Goal: Register for event/course

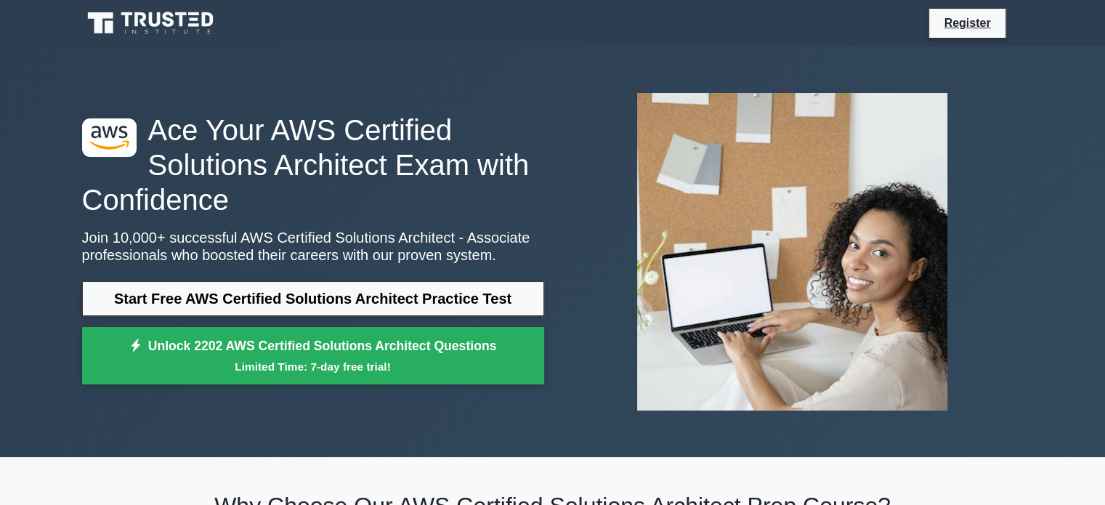
scroll to position [145, 0]
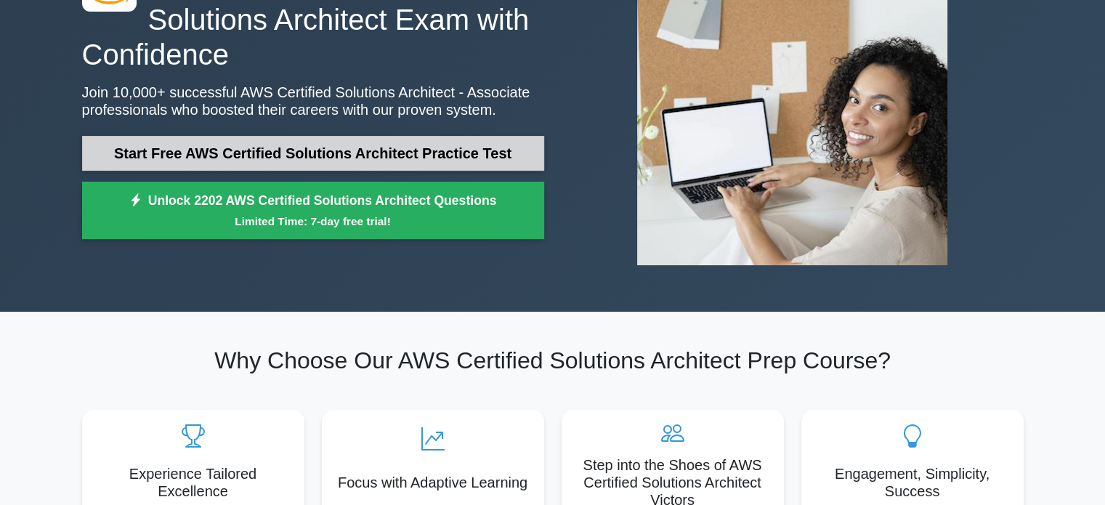
click at [458, 150] on link "Start Free AWS Certified Solutions Architect Practice Test" at bounding box center [313, 153] width 462 height 35
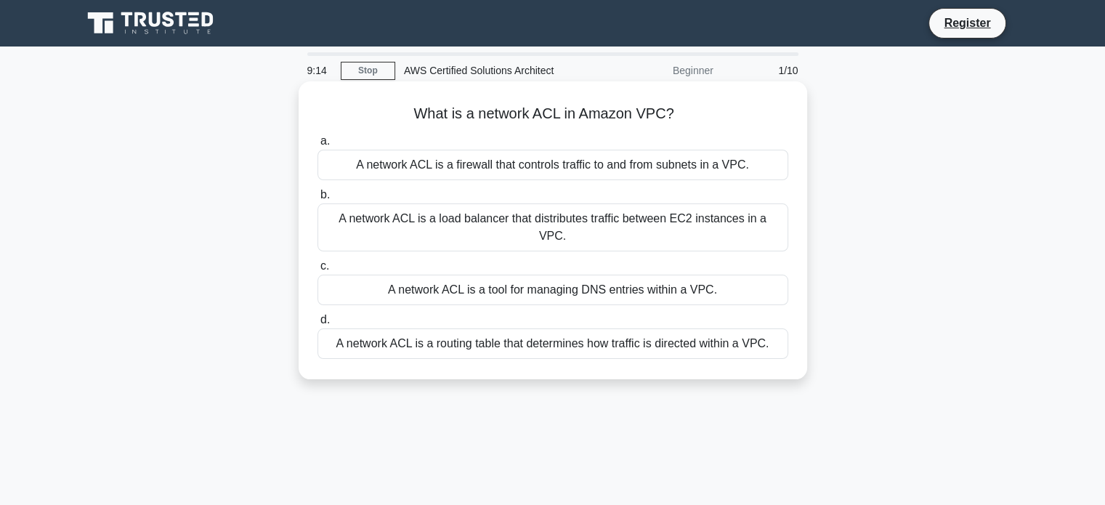
click at [551, 158] on div "A network ACL is a firewall that controls traffic to and from subnets in a VPC." at bounding box center [552, 165] width 471 height 31
click at [317, 146] on input "a. A network ACL is a firewall that controls traffic to and from subnets in a V…" at bounding box center [317, 141] width 0 height 9
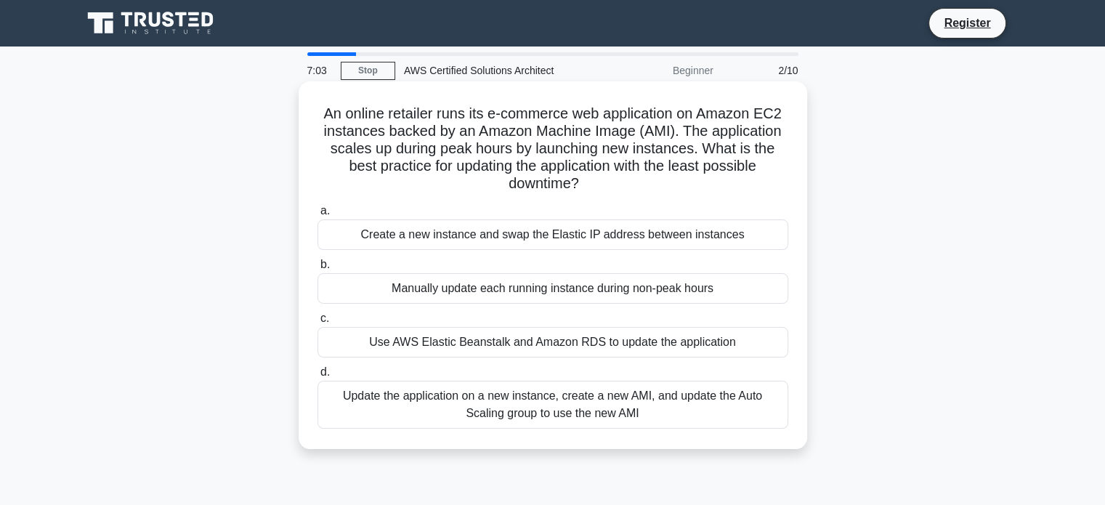
click at [518, 397] on div "Update the application on a new instance, create a new AMI, and update the Auto…" at bounding box center [552, 405] width 471 height 48
click at [317, 377] on input "d. Update the application on a new instance, create a new AMI, and update the A…" at bounding box center [317, 372] width 0 height 9
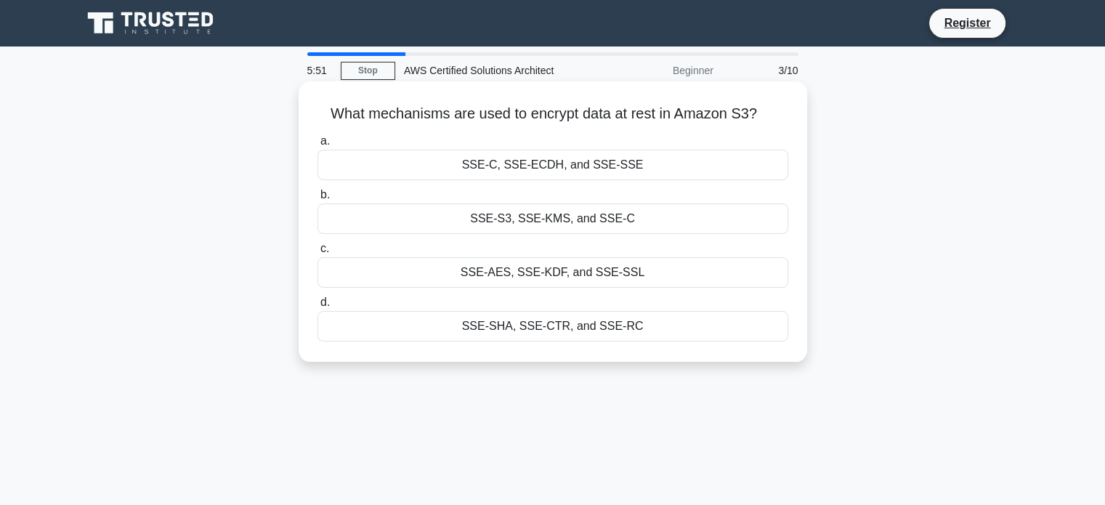
click at [533, 272] on div "SSE-AES, SSE-KDF, and SSE-SSL" at bounding box center [552, 272] width 471 height 31
click at [317, 254] on input "c. SSE-AES, SSE-KDF, and SSE-SSL" at bounding box center [317, 248] width 0 height 9
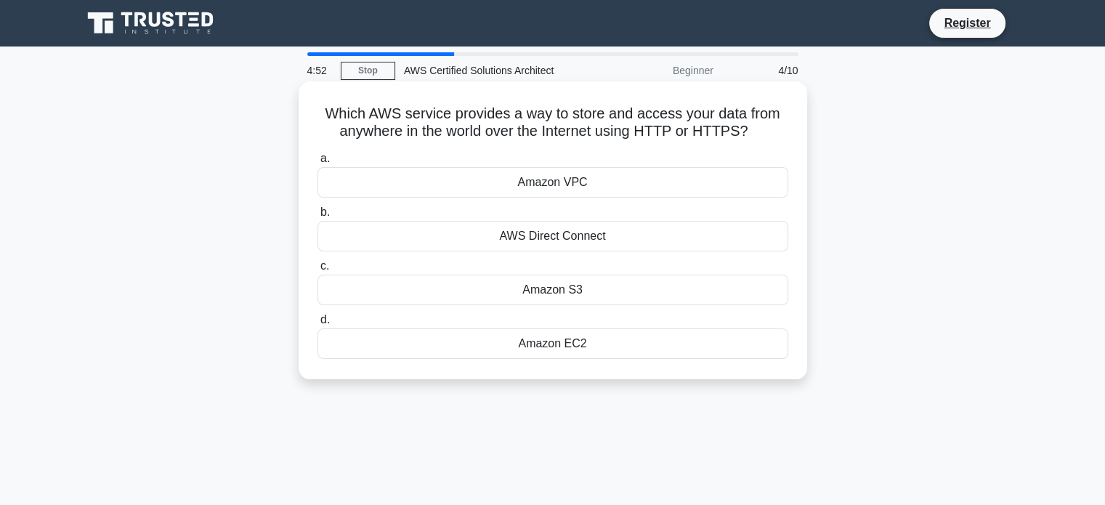
click at [575, 296] on div "Amazon S3" at bounding box center [552, 290] width 471 height 31
click at [317, 271] on input "c. Amazon S3" at bounding box center [317, 266] width 0 height 9
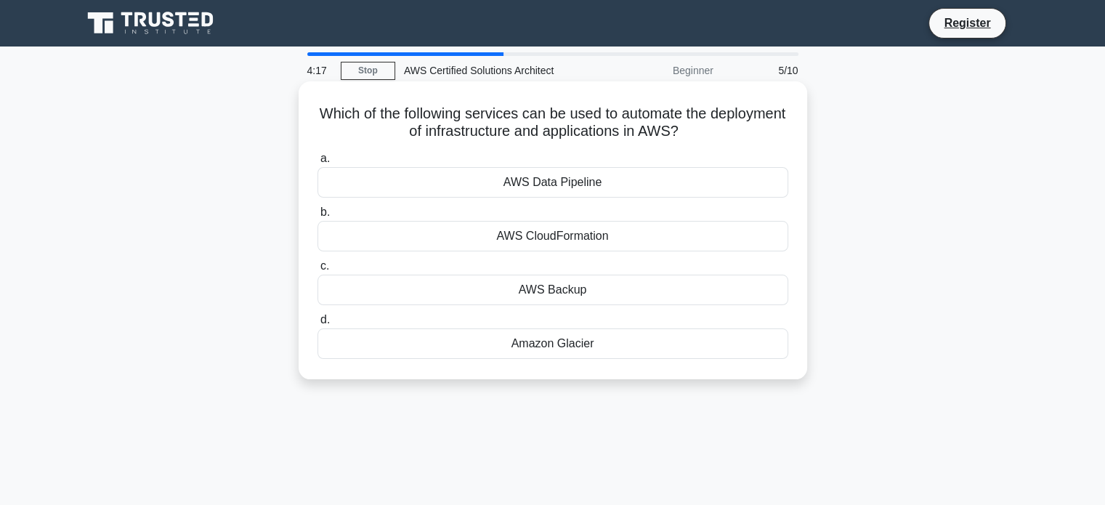
click at [492, 234] on div "AWS CloudFormation" at bounding box center [552, 236] width 471 height 31
click at [317, 217] on input "b. AWS CloudFormation" at bounding box center [317, 212] width 0 height 9
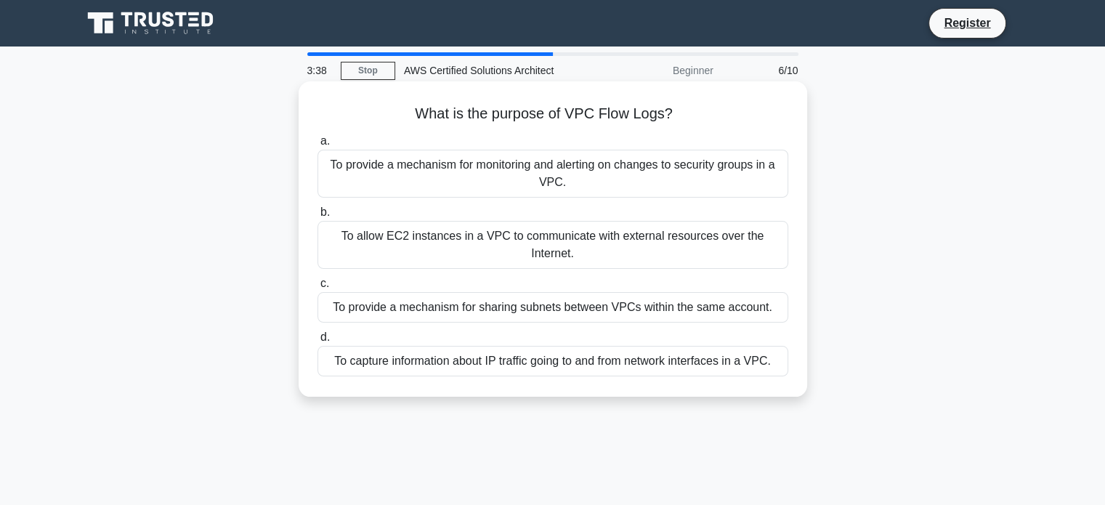
click at [429, 368] on div "To capture information about IP traffic going to and from network interfaces in…" at bounding box center [552, 361] width 471 height 31
click at [687, 363] on div "To capture information about IP traffic going to and from network interfaces in…" at bounding box center [552, 361] width 471 height 31
click at [317, 342] on input "d. To capture information about IP traffic going to and from network interfaces…" at bounding box center [317, 337] width 0 height 9
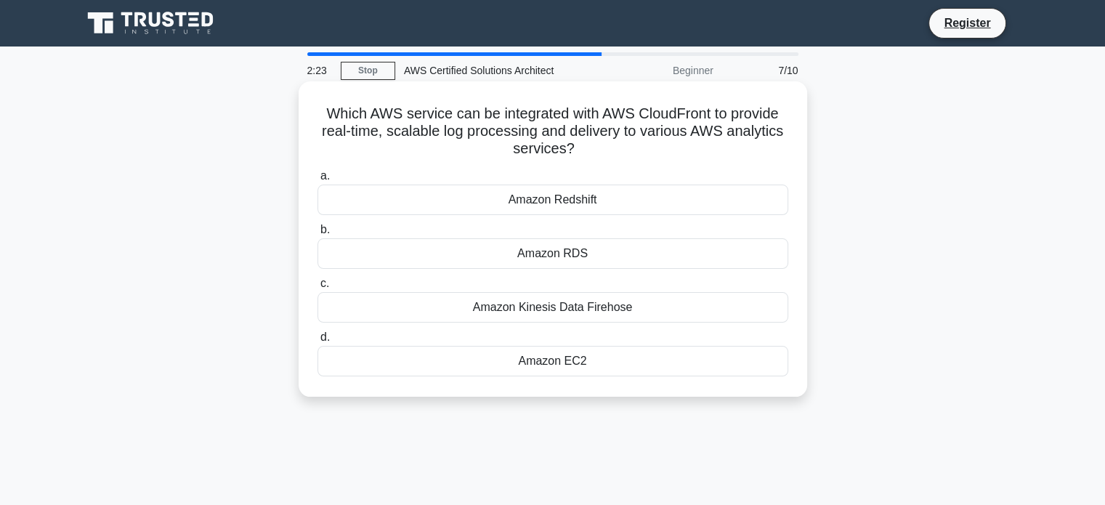
click at [564, 316] on div "Amazon Kinesis Data Firehose" at bounding box center [552, 307] width 471 height 31
click at [317, 288] on input "c. Amazon Kinesis Data Firehose" at bounding box center [317, 283] width 0 height 9
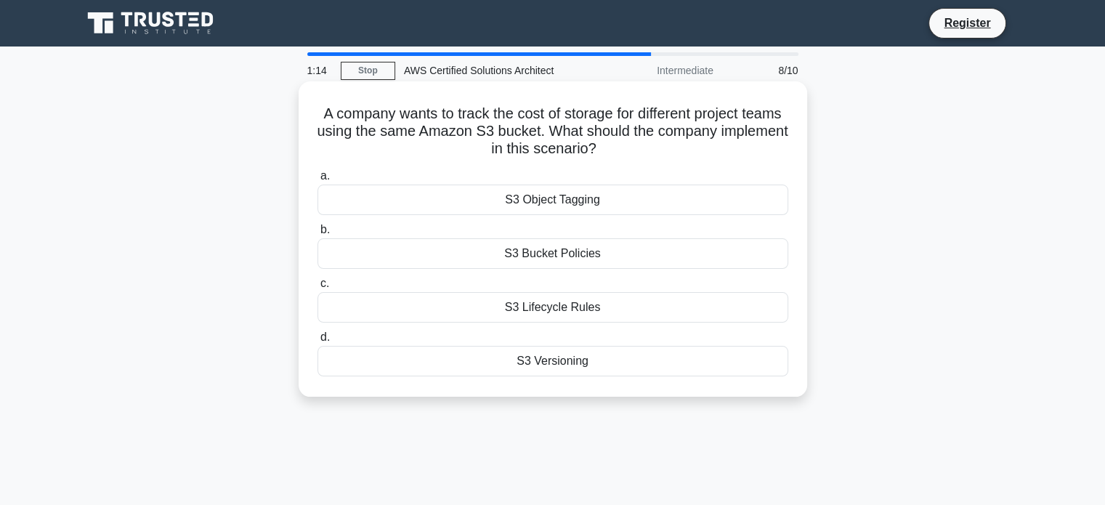
click at [462, 203] on div "S3 Object Tagging" at bounding box center [552, 200] width 471 height 31
click at [317, 181] on input "a. S3 Object Tagging" at bounding box center [317, 175] width 0 height 9
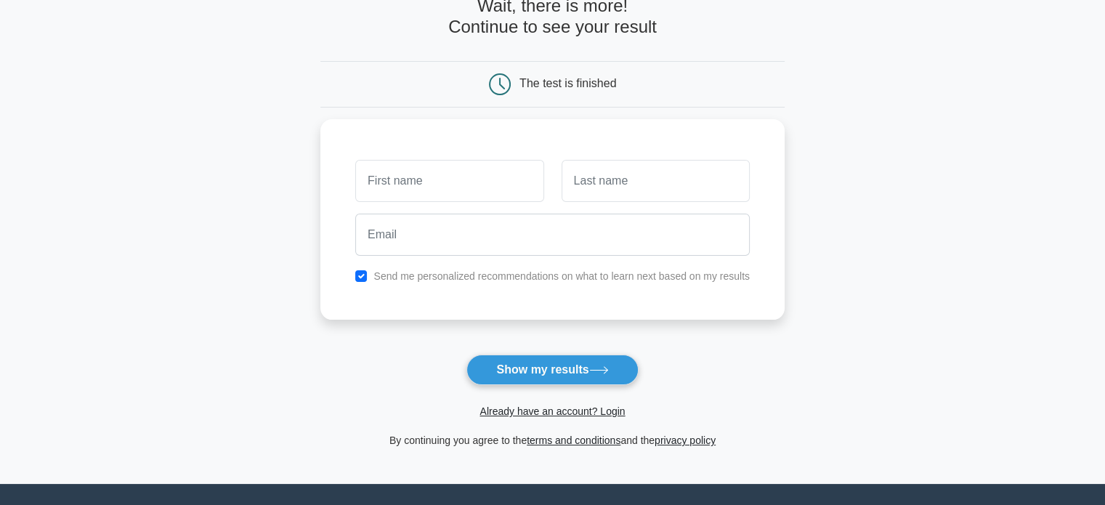
scroll to position [78, 0]
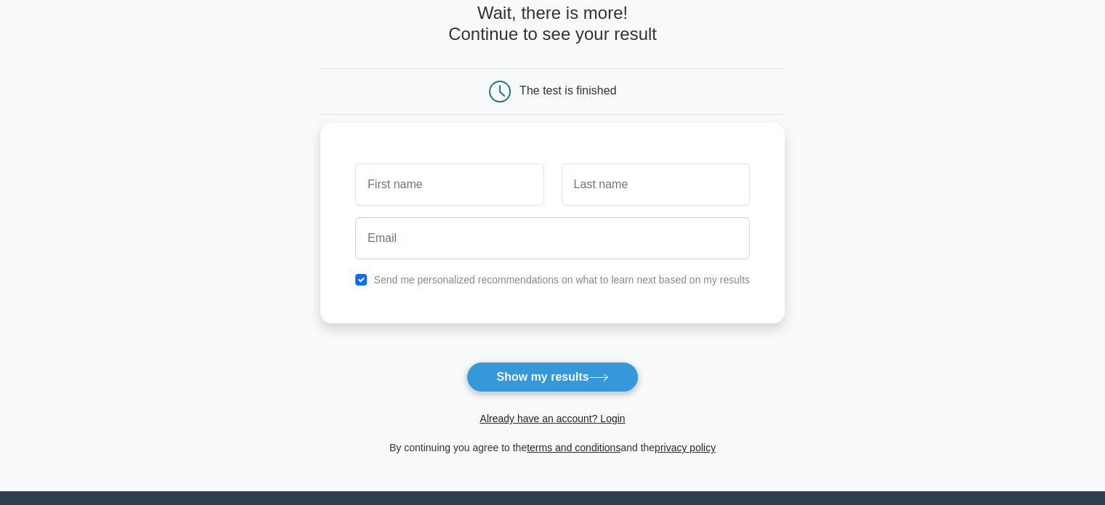
click at [397, 195] on input "text" at bounding box center [449, 184] width 188 height 42
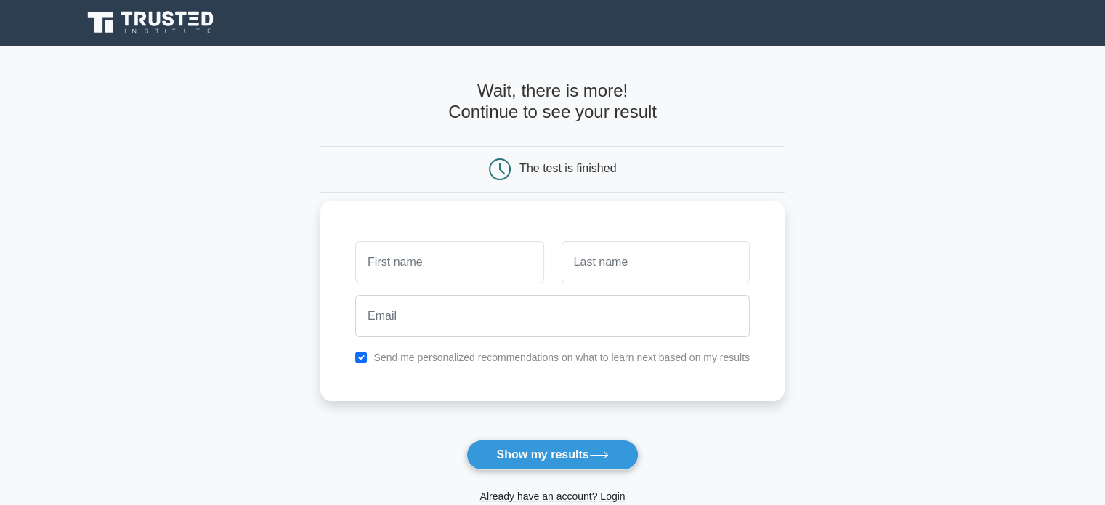
scroll to position [0, 0]
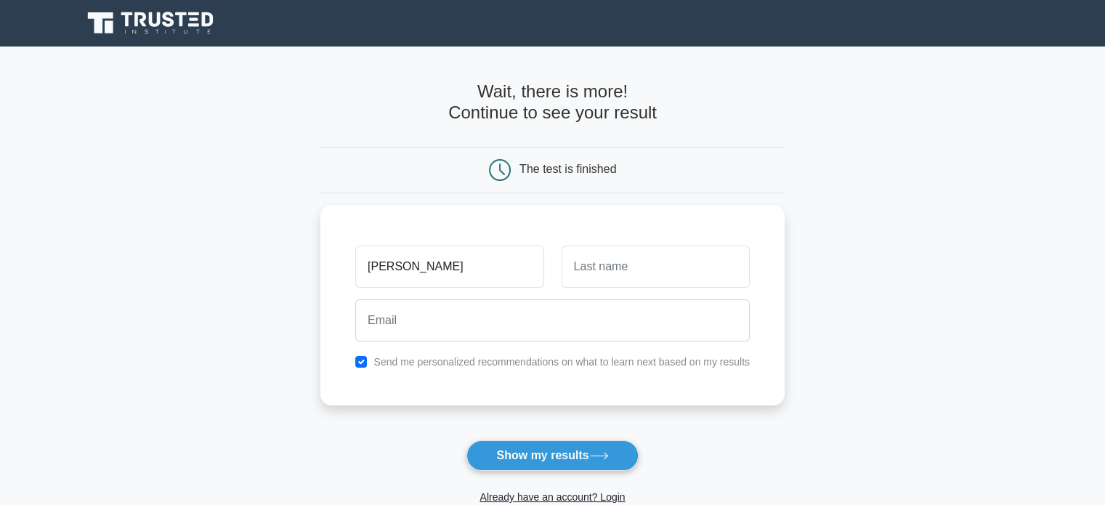
type input "Pedro"
type input "E"
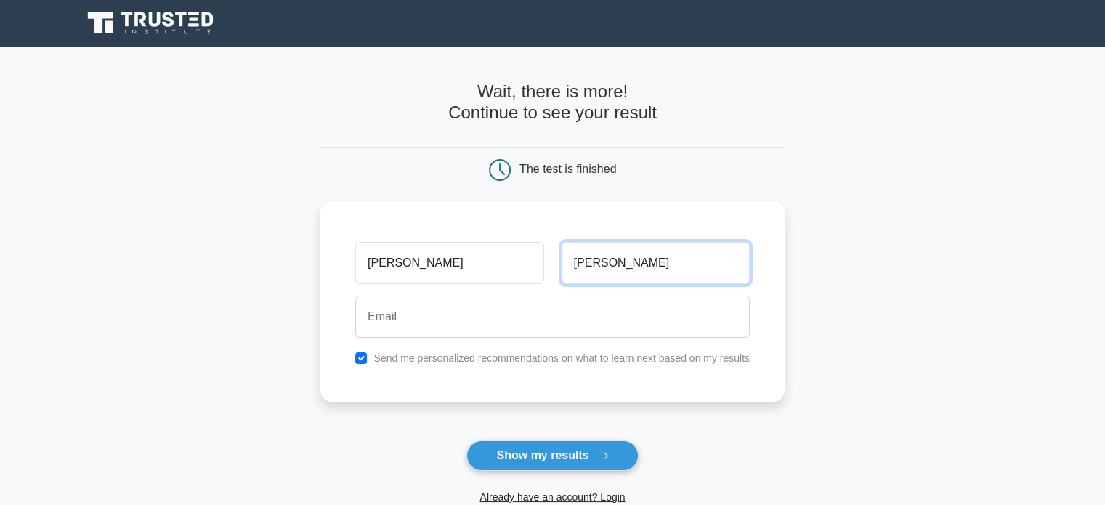
type input "Weber"
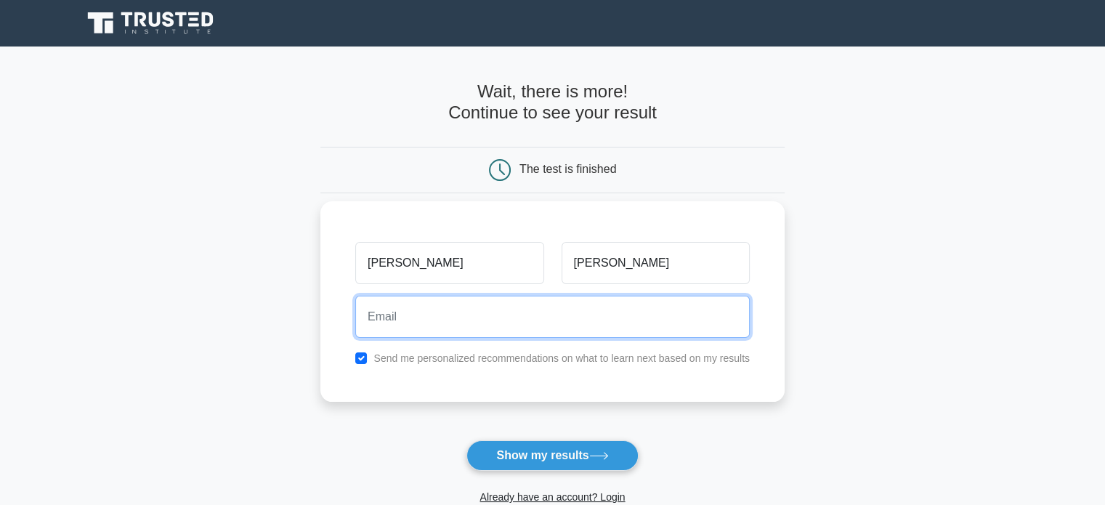
click at [527, 308] on input "email" at bounding box center [552, 317] width 394 height 42
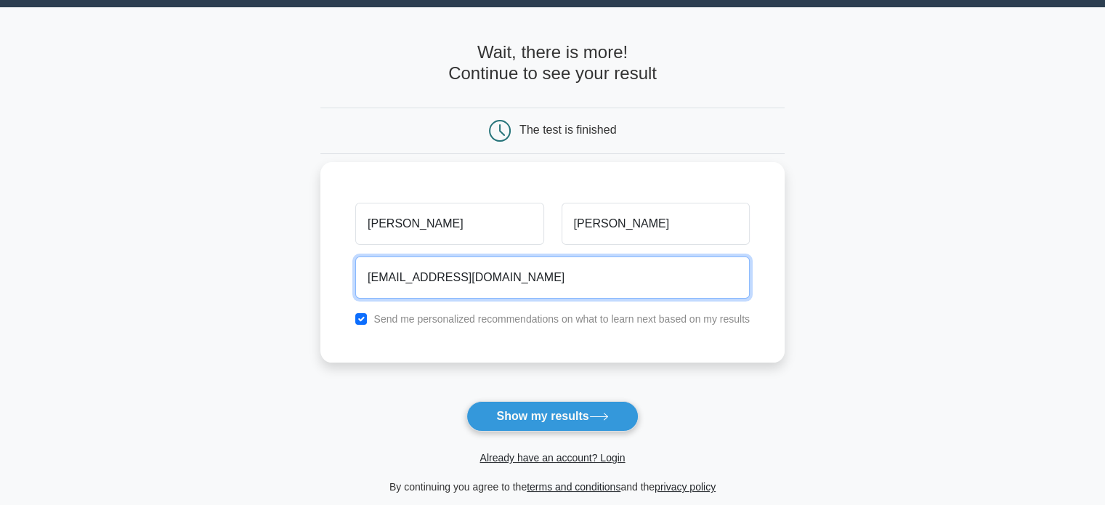
scroll to position [73, 0]
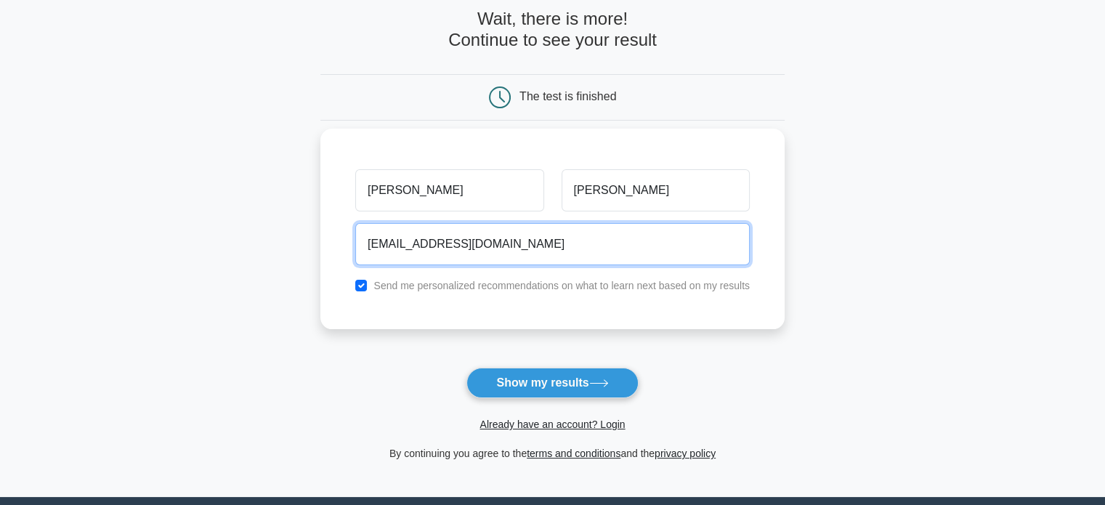
type input "pedroweberm@gmail.com"
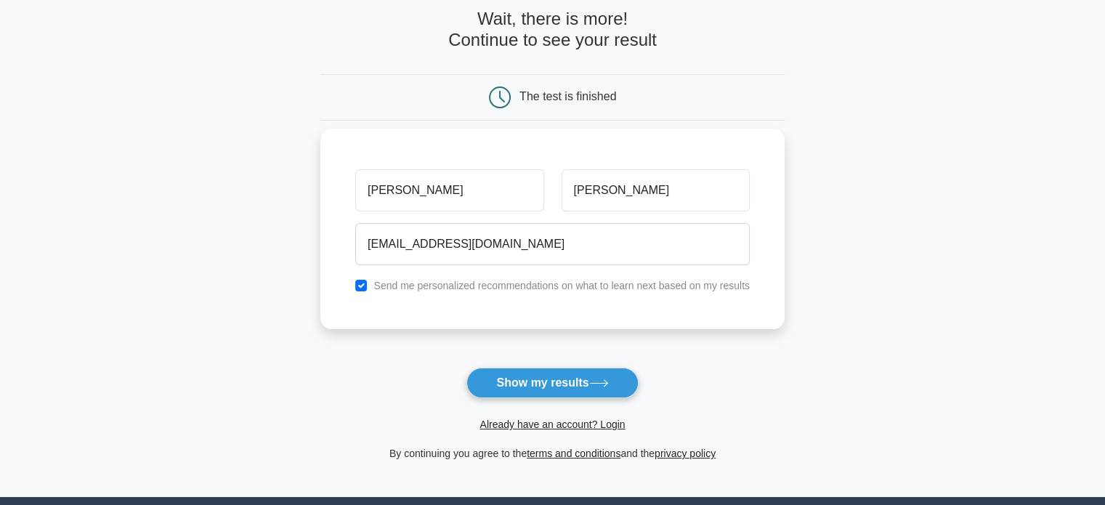
click at [442, 290] on label "Send me personalized recommendations on what to learn next based on my results" at bounding box center [561, 286] width 376 height 12
drag, startPoint x: 365, startPoint y: 293, endPoint x: 358, endPoint y: 282, distance: 13.1
click at [362, 290] on div "Send me personalized recommendations on what to learn next based on my results" at bounding box center [553, 285] width 412 height 17
click at [358, 281] on input "checkbox" at bounding box center [361, 286] width 12 height 12
checkbox input "false"
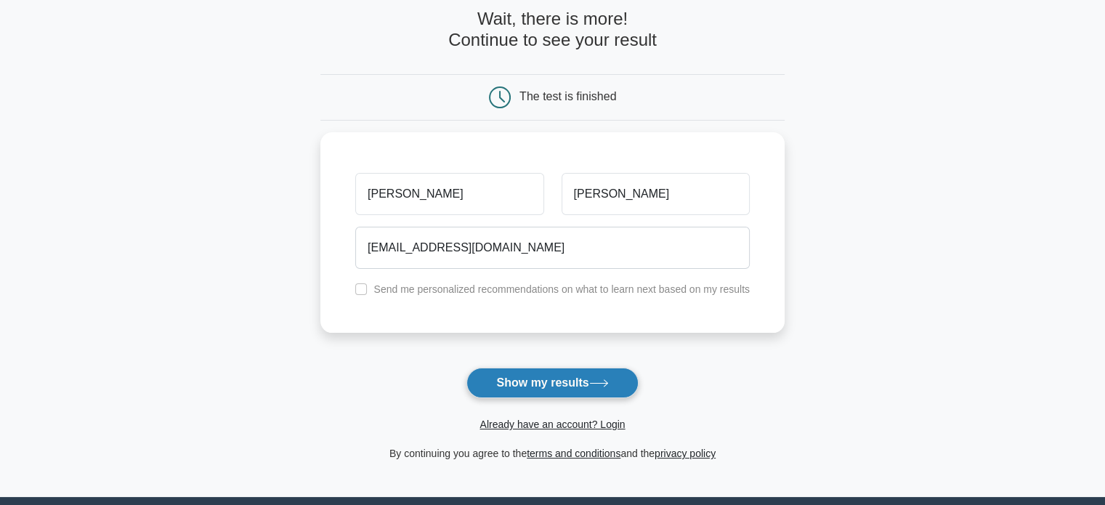
click at [506, 382] on button "Show my results" at bounding box center [551, 383] width 171 height 31
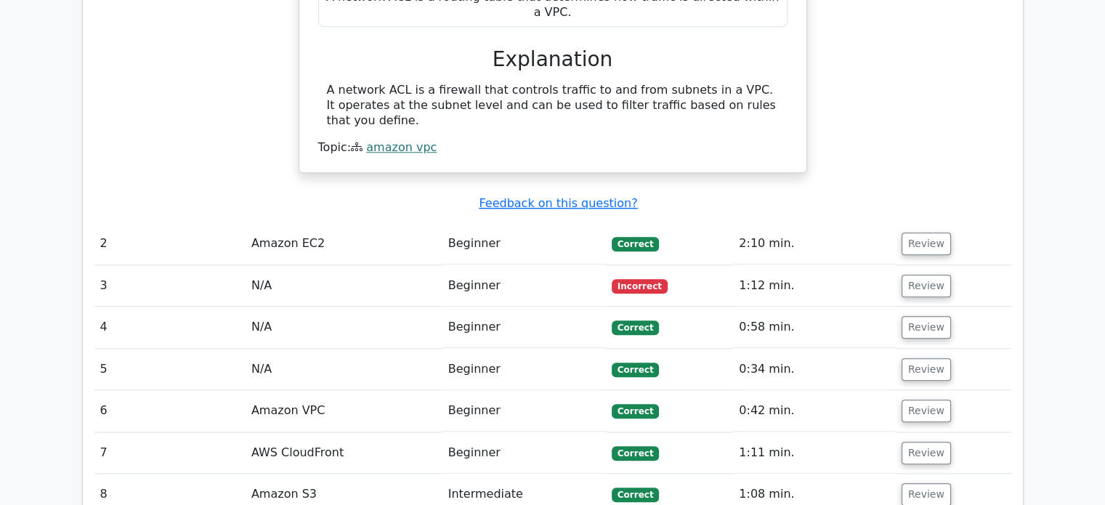
scroll to position [1380, 0]
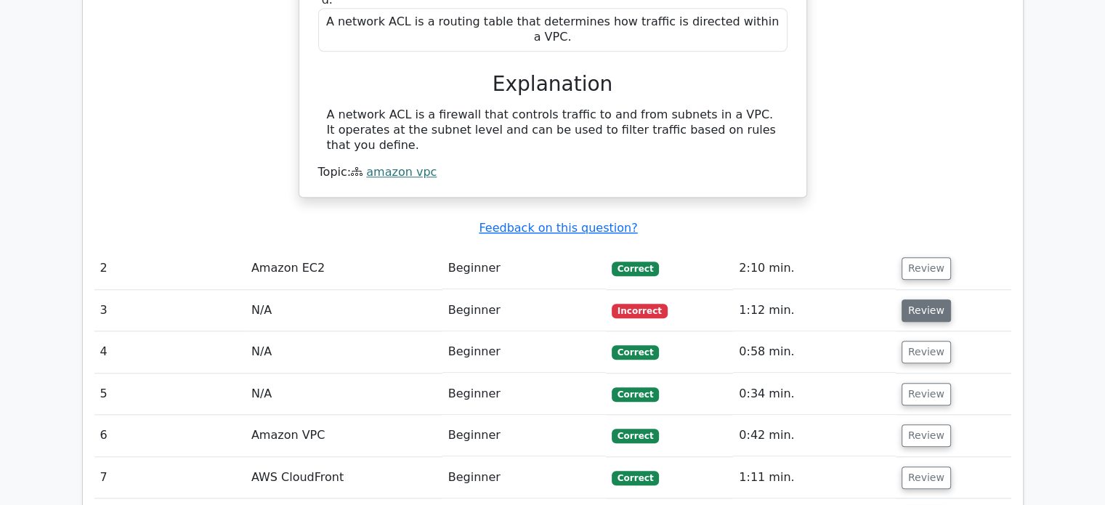
click at [931, 299] on button "Review" at bounding box center [926, 310] width 49 height 23
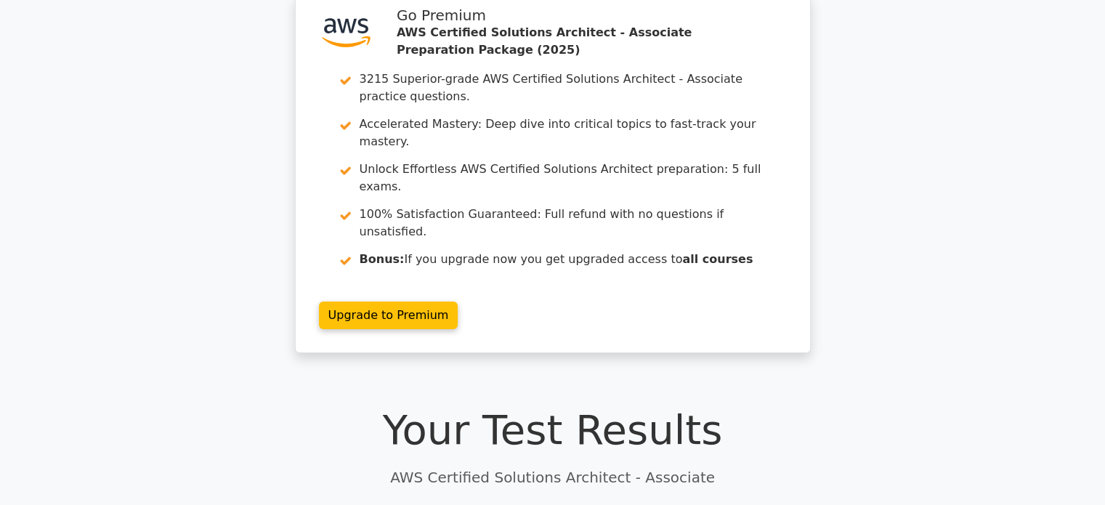
scroll to position [20, 0]
